Goal: Information Seeking & Learning: Learn about a topic

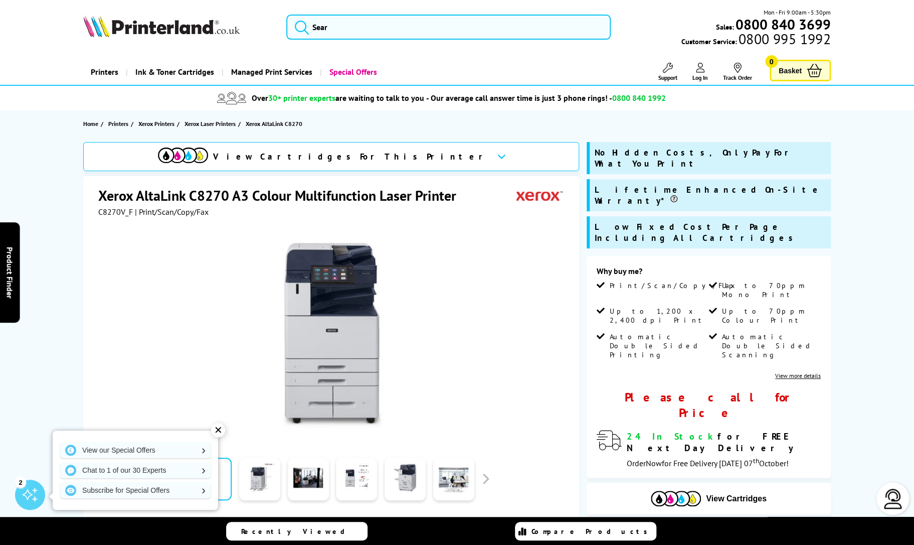
click at [336, 362] on img at bounding box center [332, 335] width 197 height 197
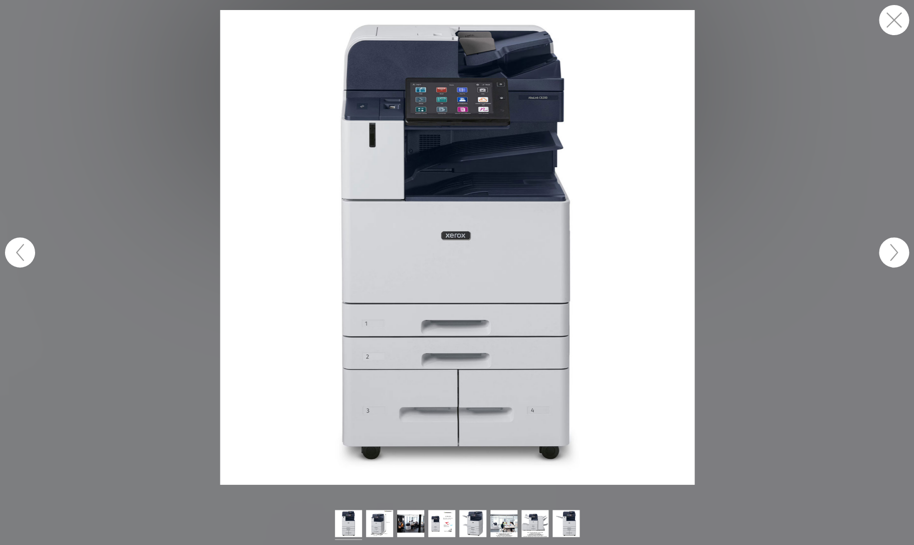
click at [904, 252] on button "button" at bounding box center [894, 252] width 30 height 30
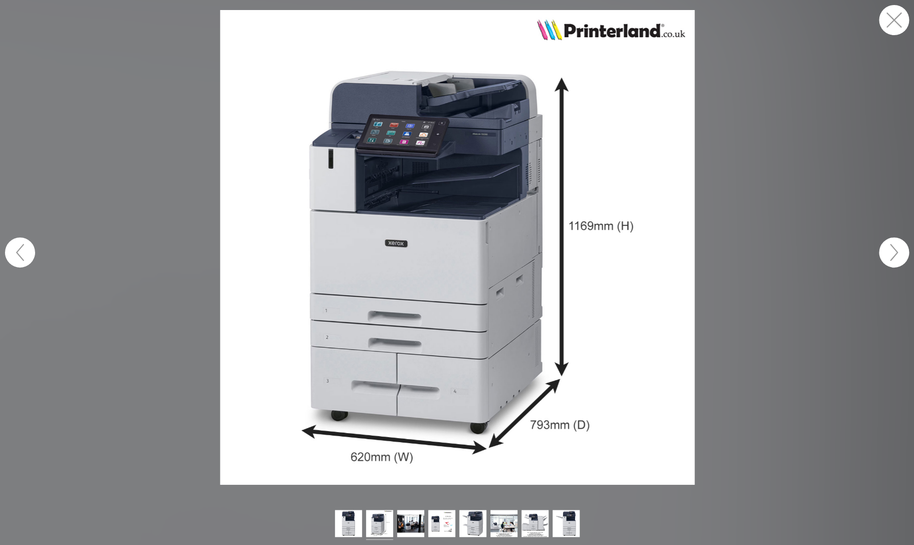
click at [904, 252] on button "button" at bounding box center [894, 252] width 30 height 30
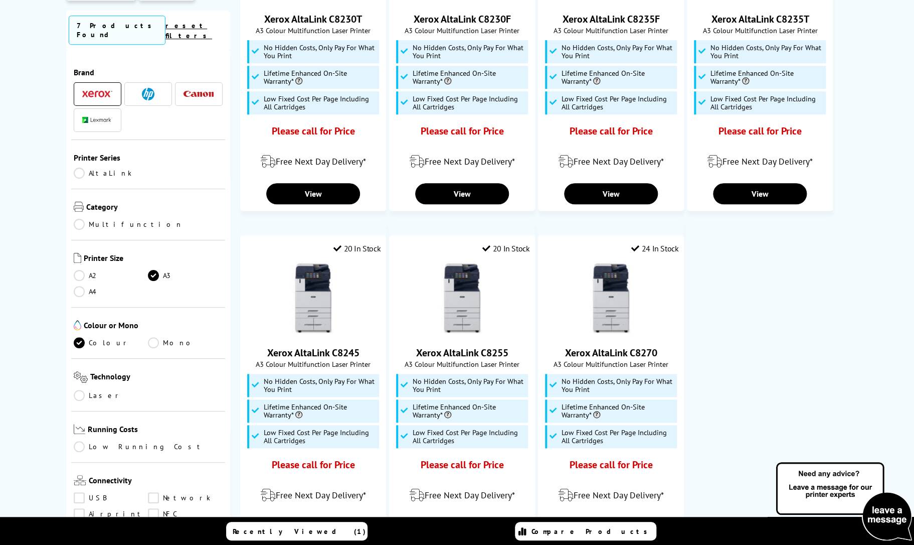
scroll to position [172, 0]
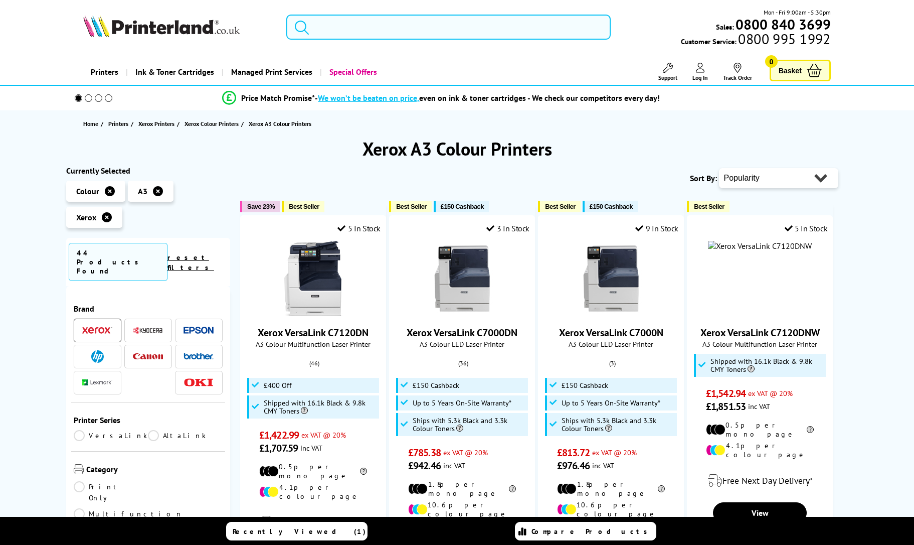
scroll to position [43, 0]
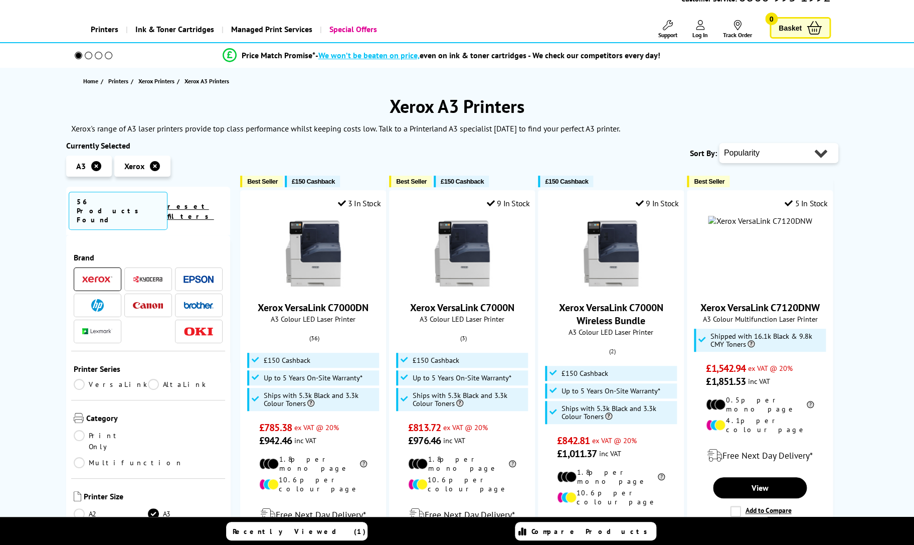
scroll to position [43, 0]
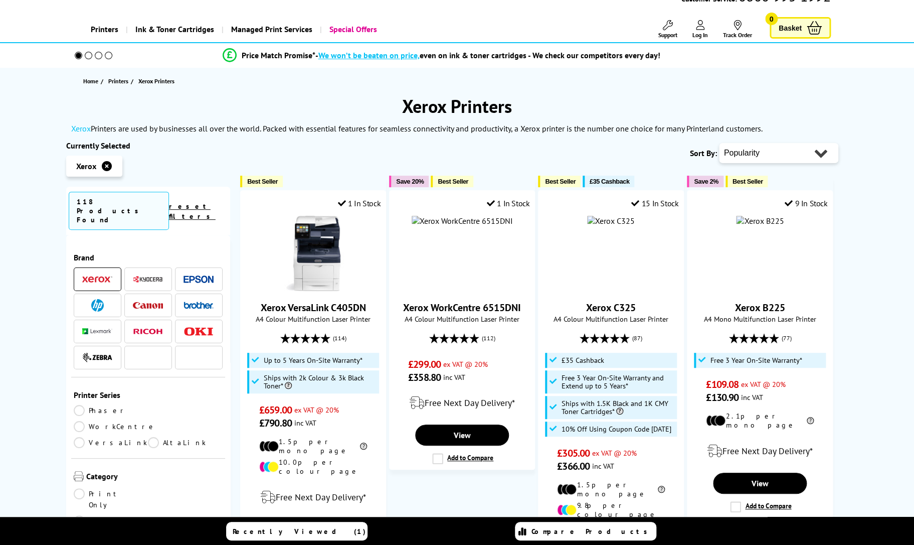
scroll to position [43, 0]
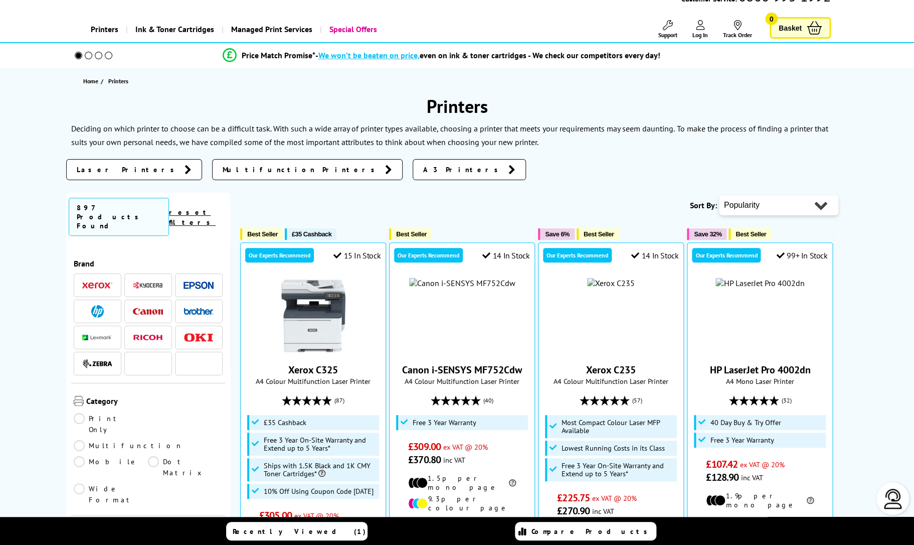
scroll to position [43, 0]
